Goal: Task Accomplishment & Management: Complete application form

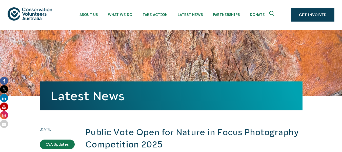
scroll to position [270, 0]
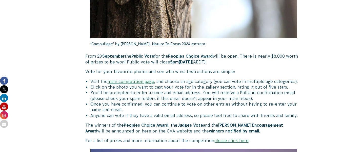
click at [206, 88] on li "Click on the photo you want to cast your vote for in the gallery section, ratin…" at bounding box center [196, 87] width 212 height 6
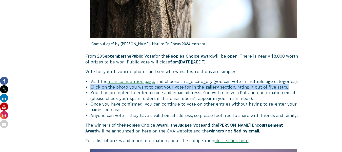
click at [206, 88] on li "Click on the photo you want to cast your vote for in the gallery section, ratin…" at bounding box center [196, 87] width 212 height 6
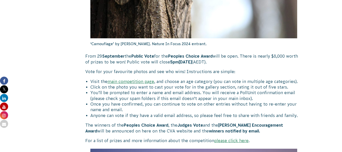
click at [204, 93] on li "You’ll be prompted to enter a name and email address. You will receive a PollUn…" at bounding box center [196, 95] width 212 height 11
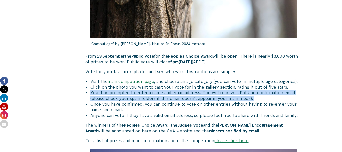
click at [204, 93] on li "You’ll be prompted to enter a name and email address. You will receive a PollUn…" at bounding box center [196, 95] width 212 height 11
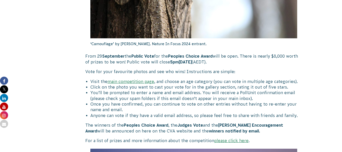
click at [200, 105] on li "Once you have confirmed, you can continue to vote on other entries without havi…" at bounding box center [196, 106] width 212 height 11
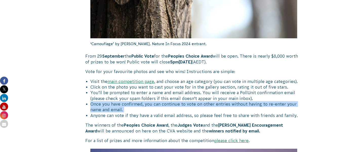
click at [200, 105] on li "Once you have confirmed, you can continue to vote on other entries without havi…" at bounding box center [196, 106] width 212 height 11
